Goal: Submit feedback/report problem

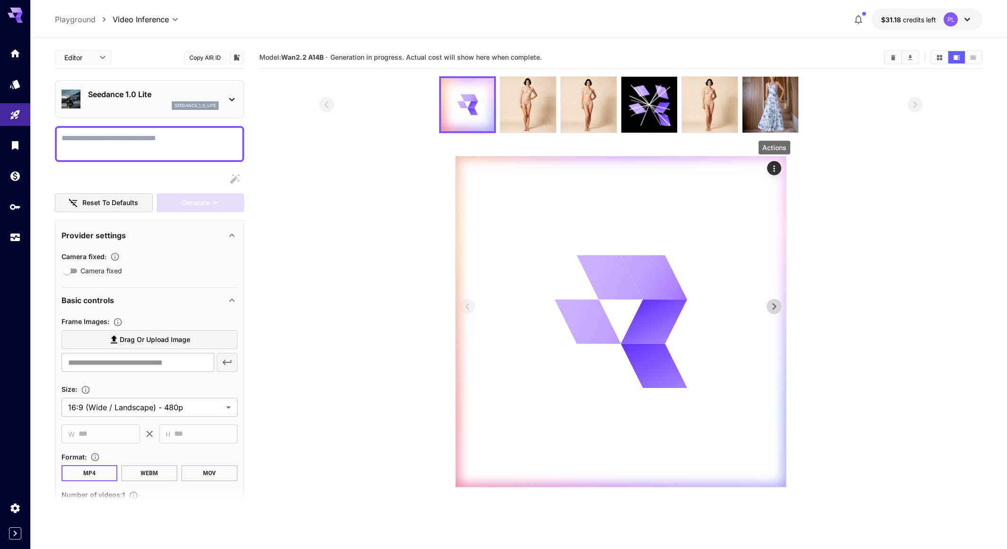
click at [770, 169] on icon "Actions" at bounding box center [774, 168] width 9 height 9
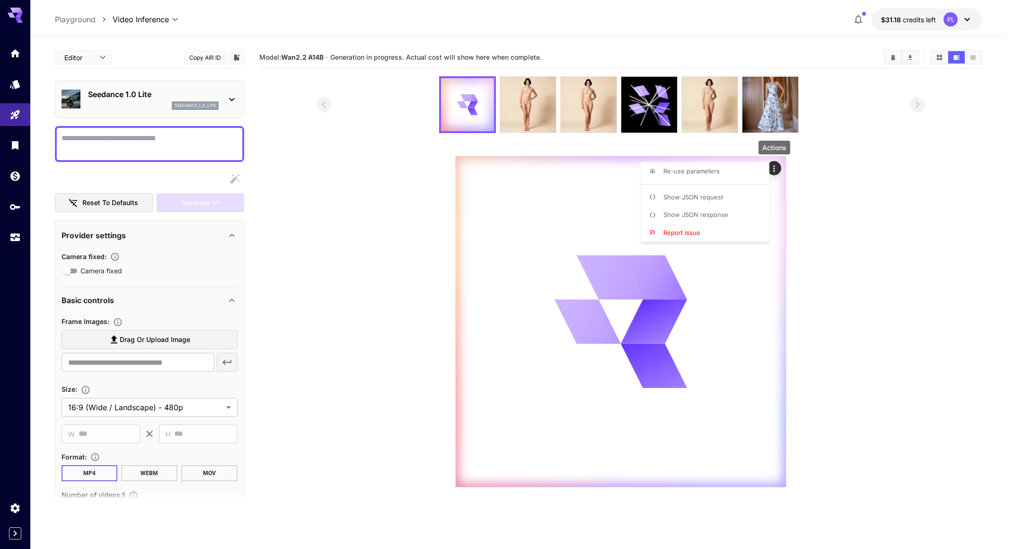
click at [704, 233] on li "Report issue" at bounding box center [708, 233] width 134 height 18
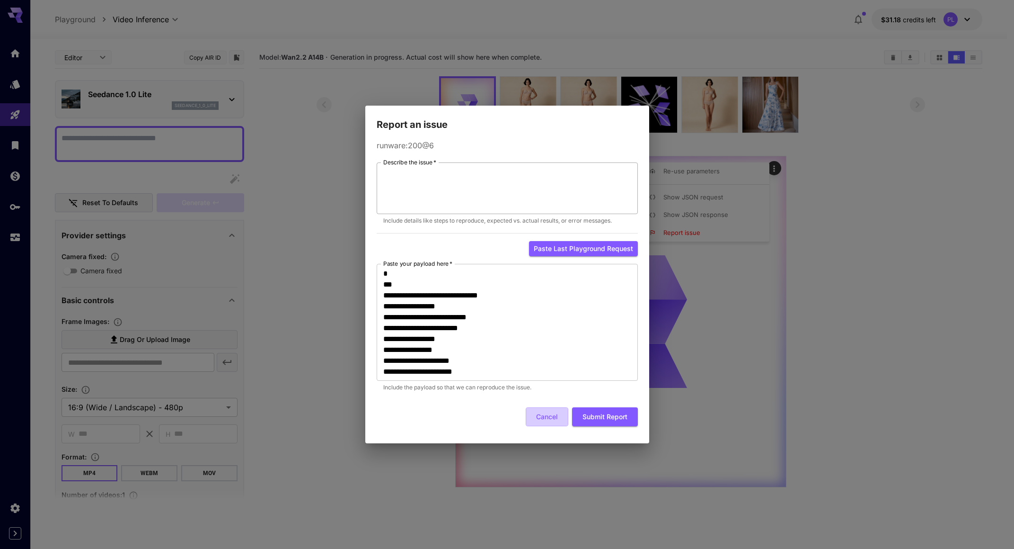
drag, startPoint x: 547, startPoint y: 423, endPoint x: 404, endPoint y: 212, distance: 255.0
click at [547, 422] on button "Cancel" at bounding box center [547, 416] width 43 height 19
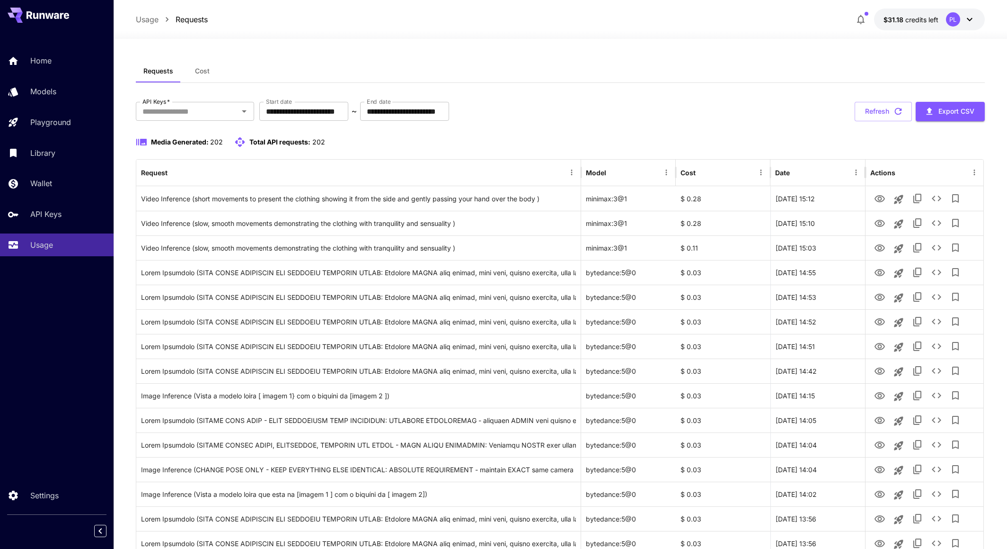
click at [790, 67] on div "Requests Cost" at bounding box center [560, 71] width 849 height 23
